Goal: Task Accomplishment & Management: Manage account settings

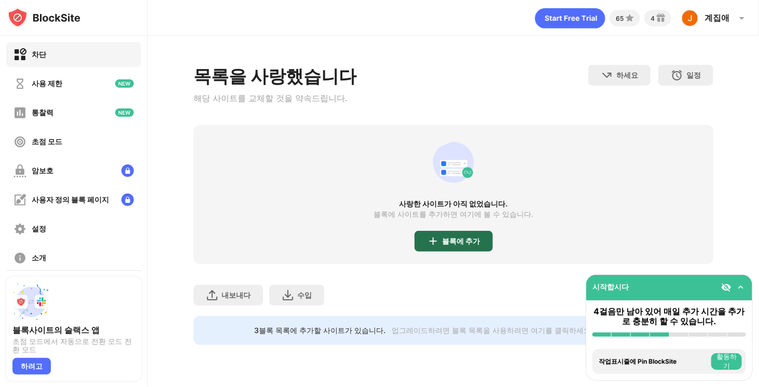
click at [443, 243] on font "블록에 추가" at bounding box center [462, 241] width 38 height 9
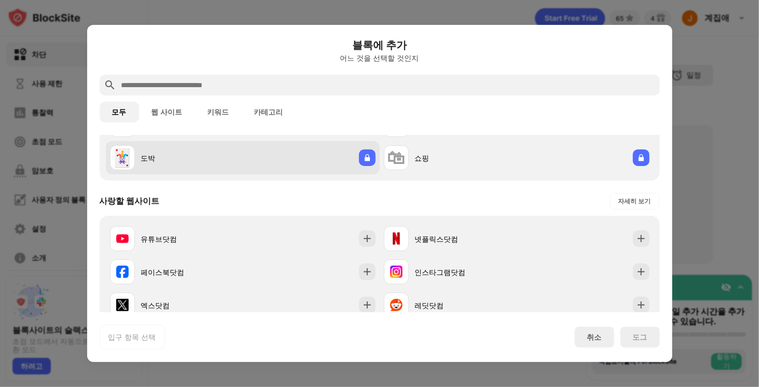
scroll to position [208, 0]
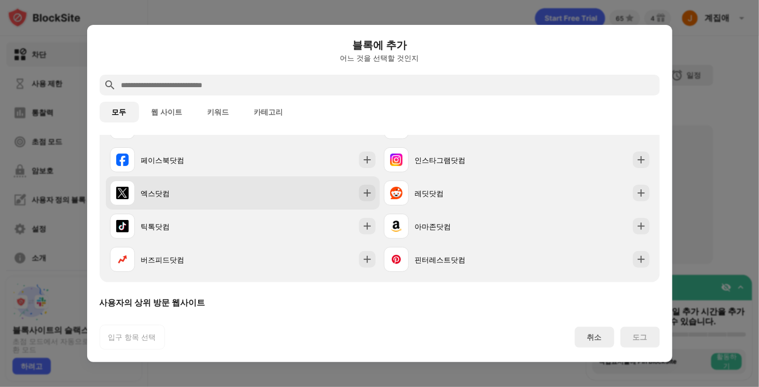
click at [159, 196] on font "엑스닷컴" at bounding box center [155, 193] width 29 height 9
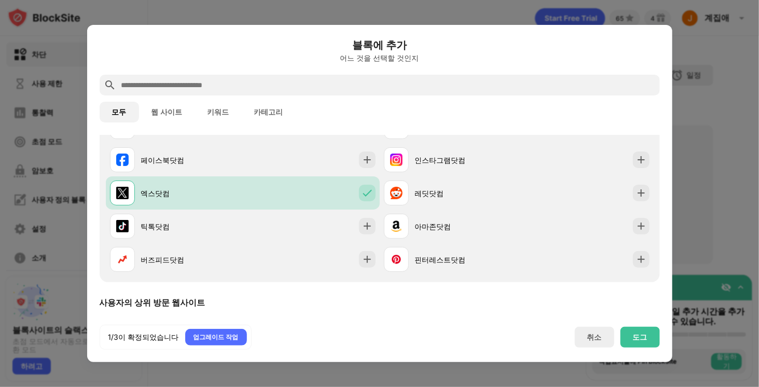
click at [195, 85] on input "text" at bounding box center [388, 85] width 536 height 12
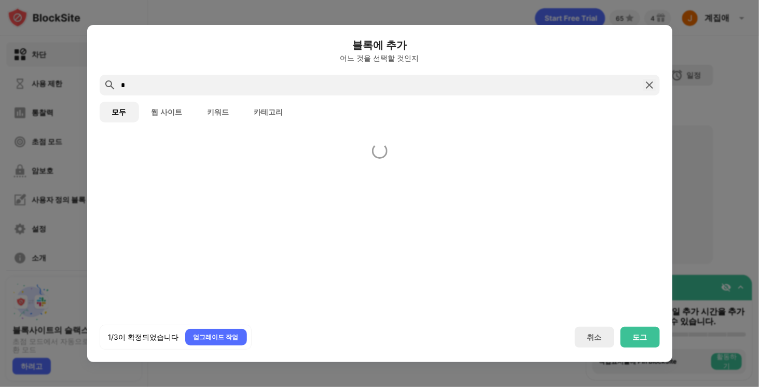
scroll to position [0, 0]
type input "*"
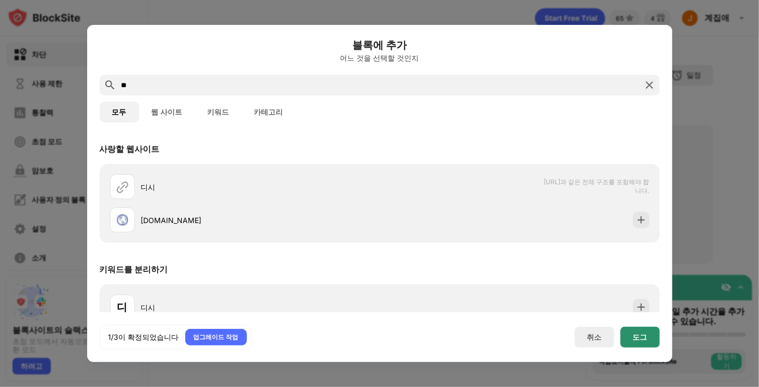
type input "**"
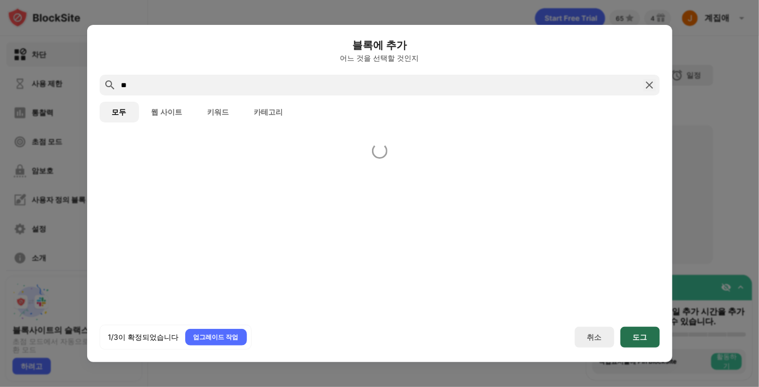
click at [639, 330] on div "도그" at bounding box center [640, 337] width 39 height 21
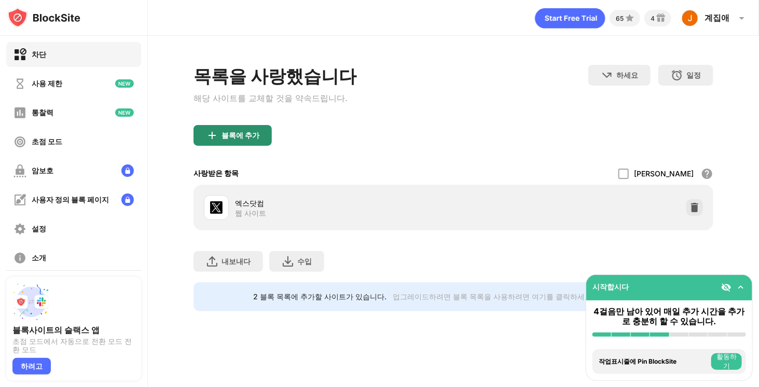
click at [243, 133] on font "블록에 추가" at bounding box center [241, 135] width 38 height 9
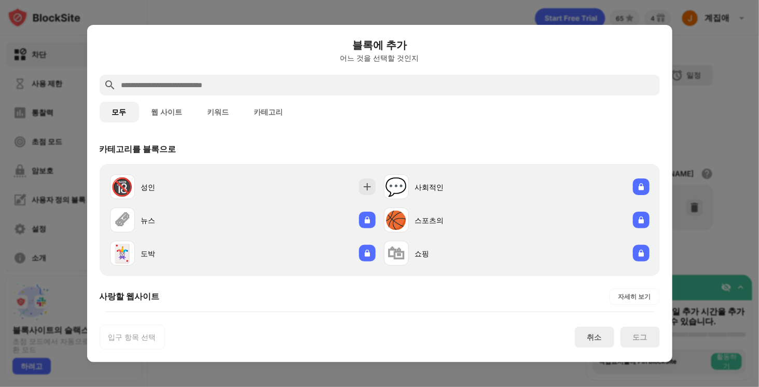
click at [243, 87] on input "text" at bounding box center [388, 85] width 536 height 12
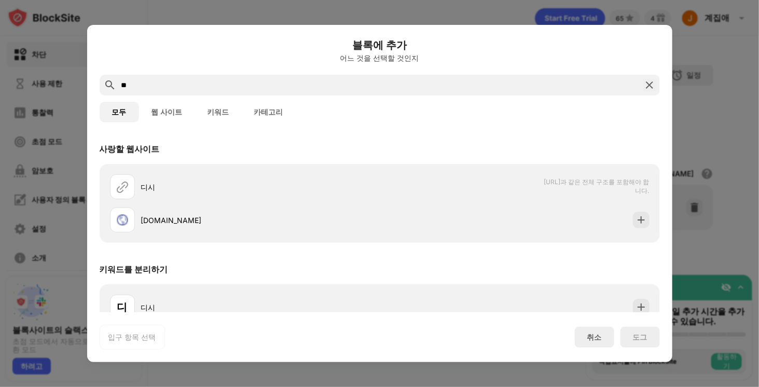
type input "**"
click at [209, 112] on font "키워드" at bounding box center [218, 112] width 22 height 8
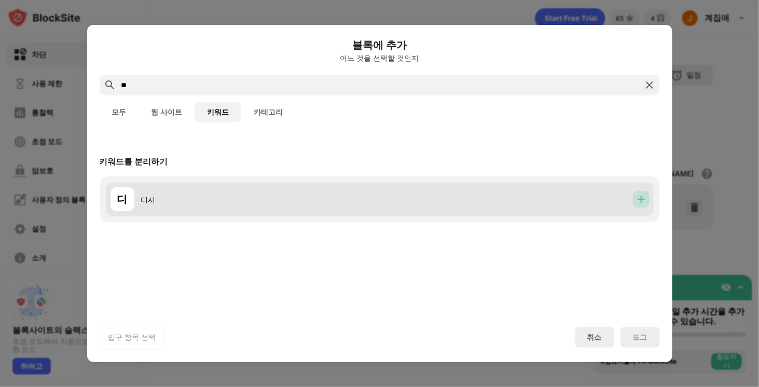
click at [644, 194] on div at bounding box center [641, 199] width 17 height 17
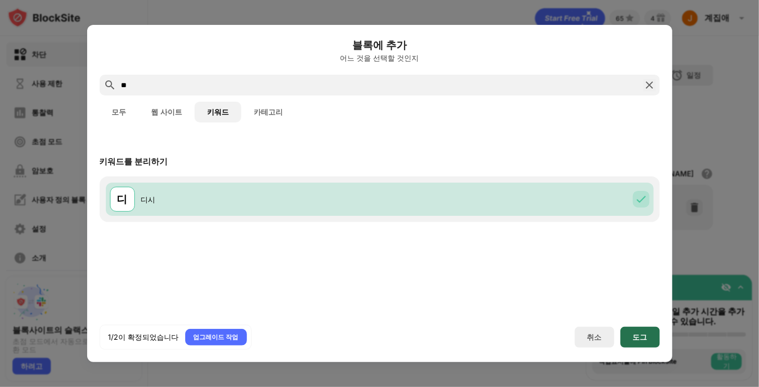
click at [636, 332] on div "도그" at bounding box center [640, 337] width 39 height 21
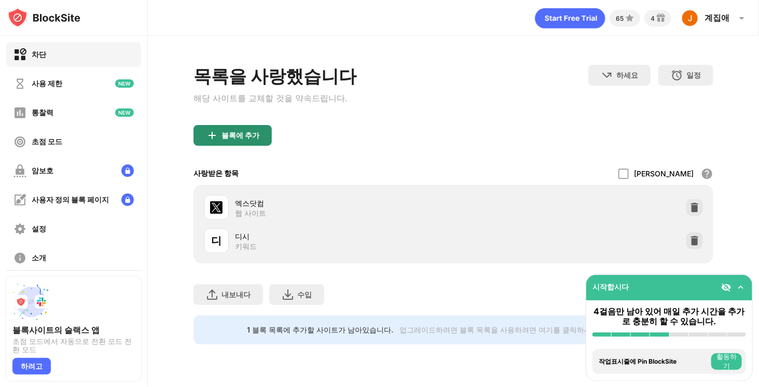
click at [247, 143] on div "블록에 추가" at bounding box center [233, 135] width 78 height 21
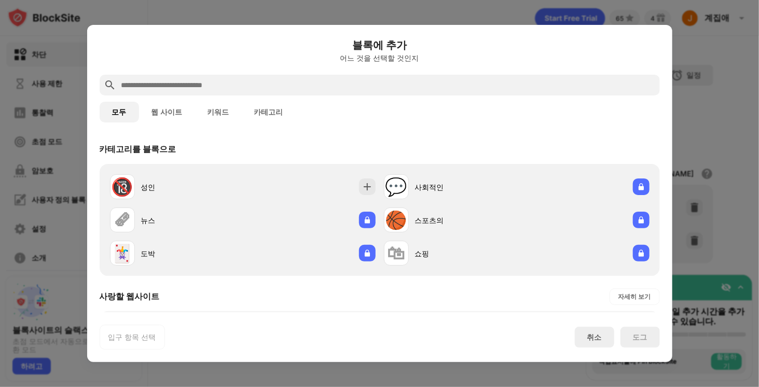
click at [243, 84] on input "text" at bounding box center [388, 85] width 536 height 12
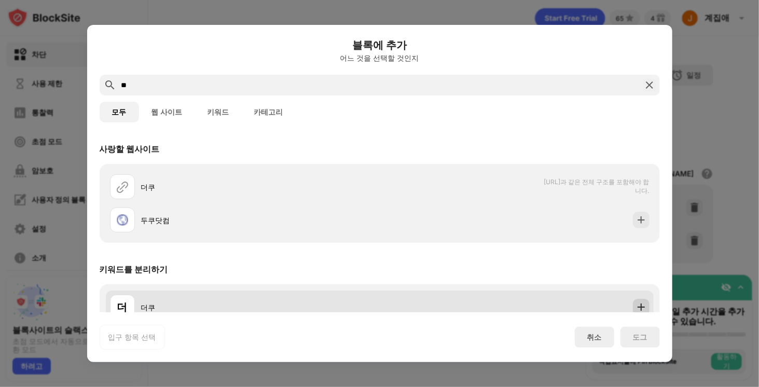
type input "**"
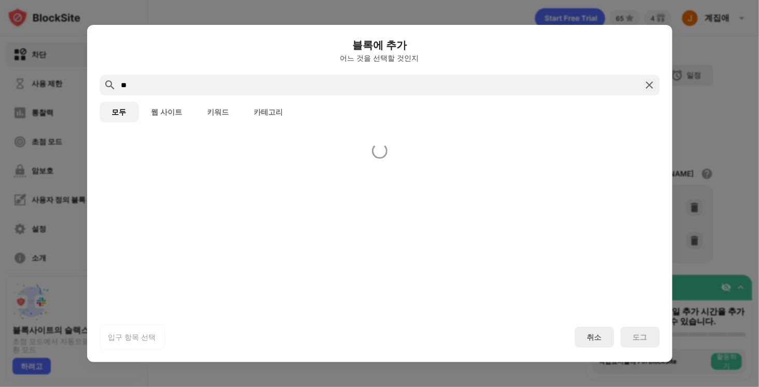
click at [632, 305] on div at bounding box center [379, 224] width 585 height 178
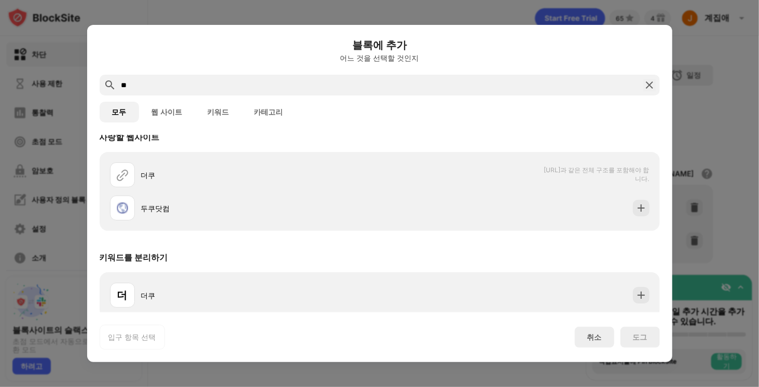
scroll to position [17, 0]
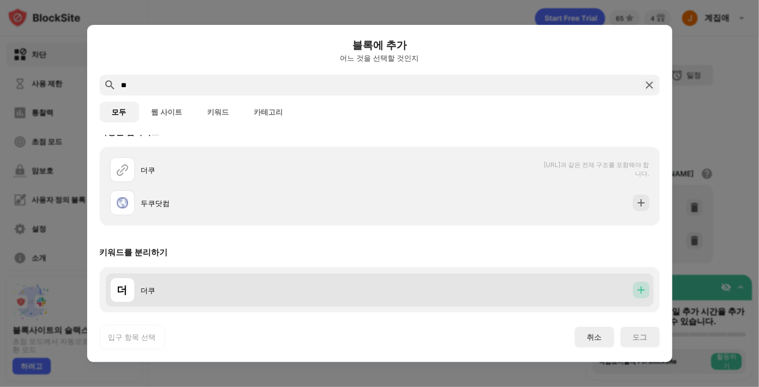
click at [636, 285] on img at bounding box center [641, 290] width 10 height 10
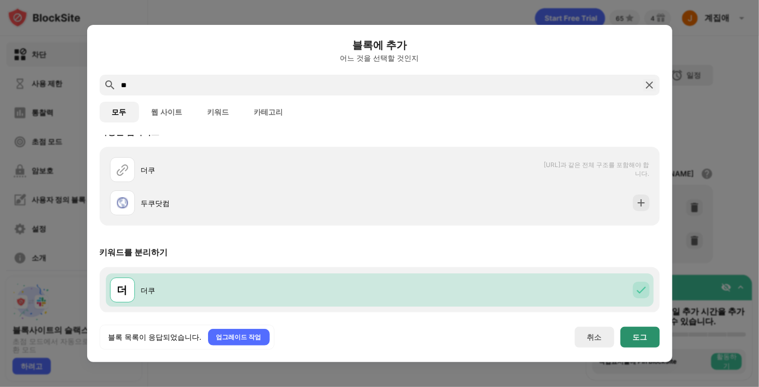
click at [636, 333] on font "도그" at bounding box center [640, 337] width 15 height 9
